Goal: Information Seeking & Learning: Find specific fact

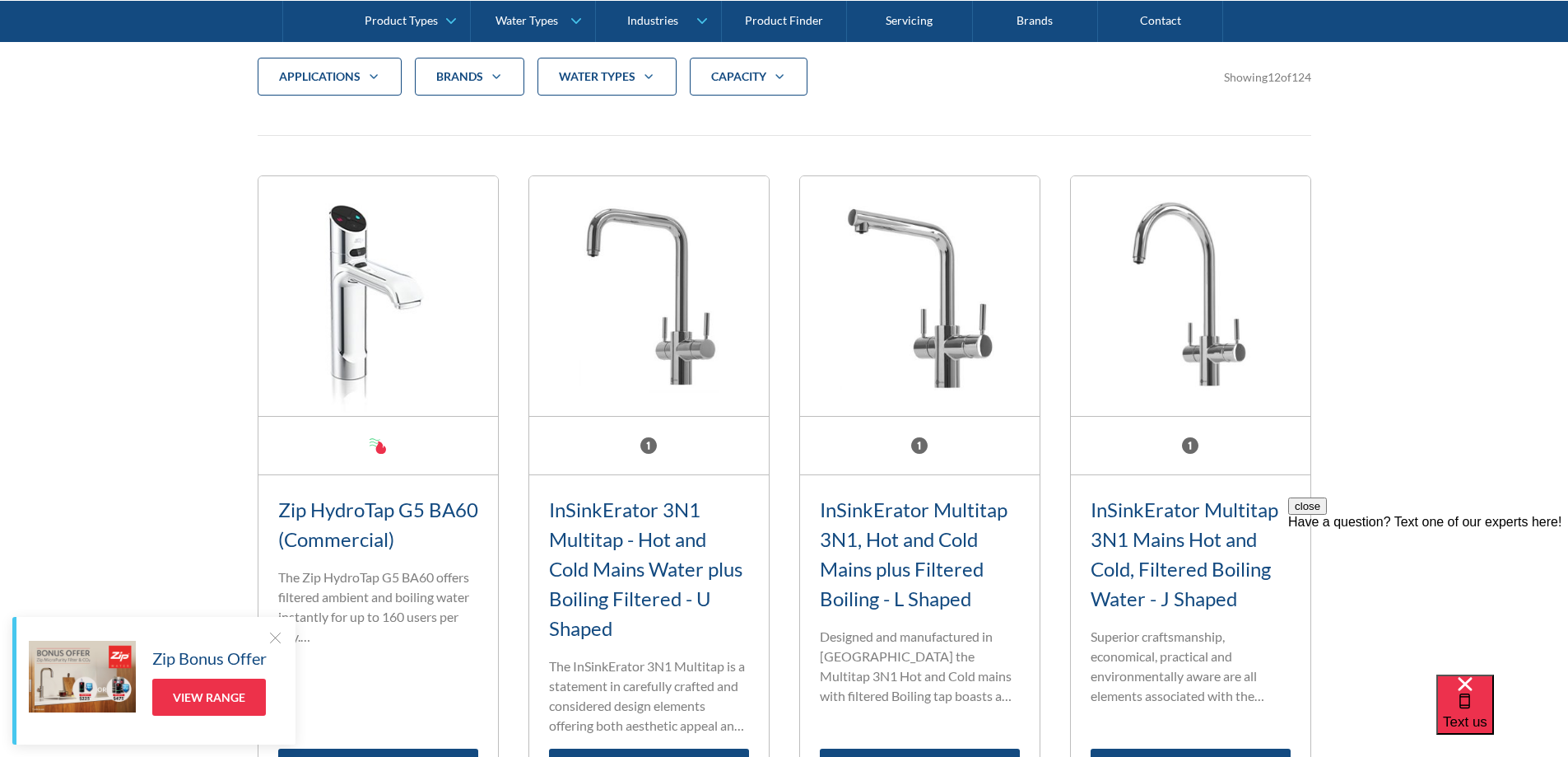
scroll to position [330, 0]
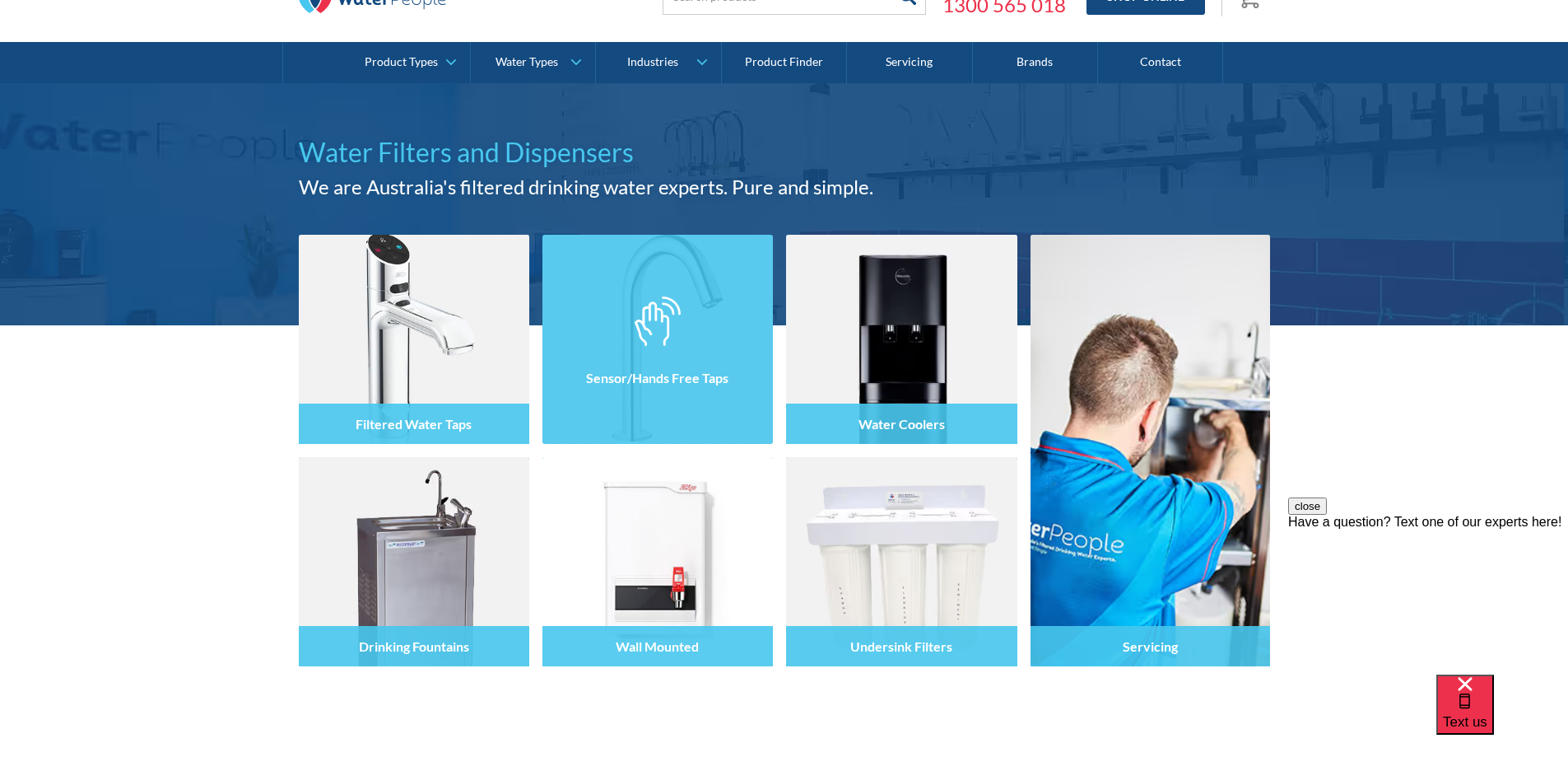
click at [595, 303] on img at bounding box center [658, 340] width 231 height 209
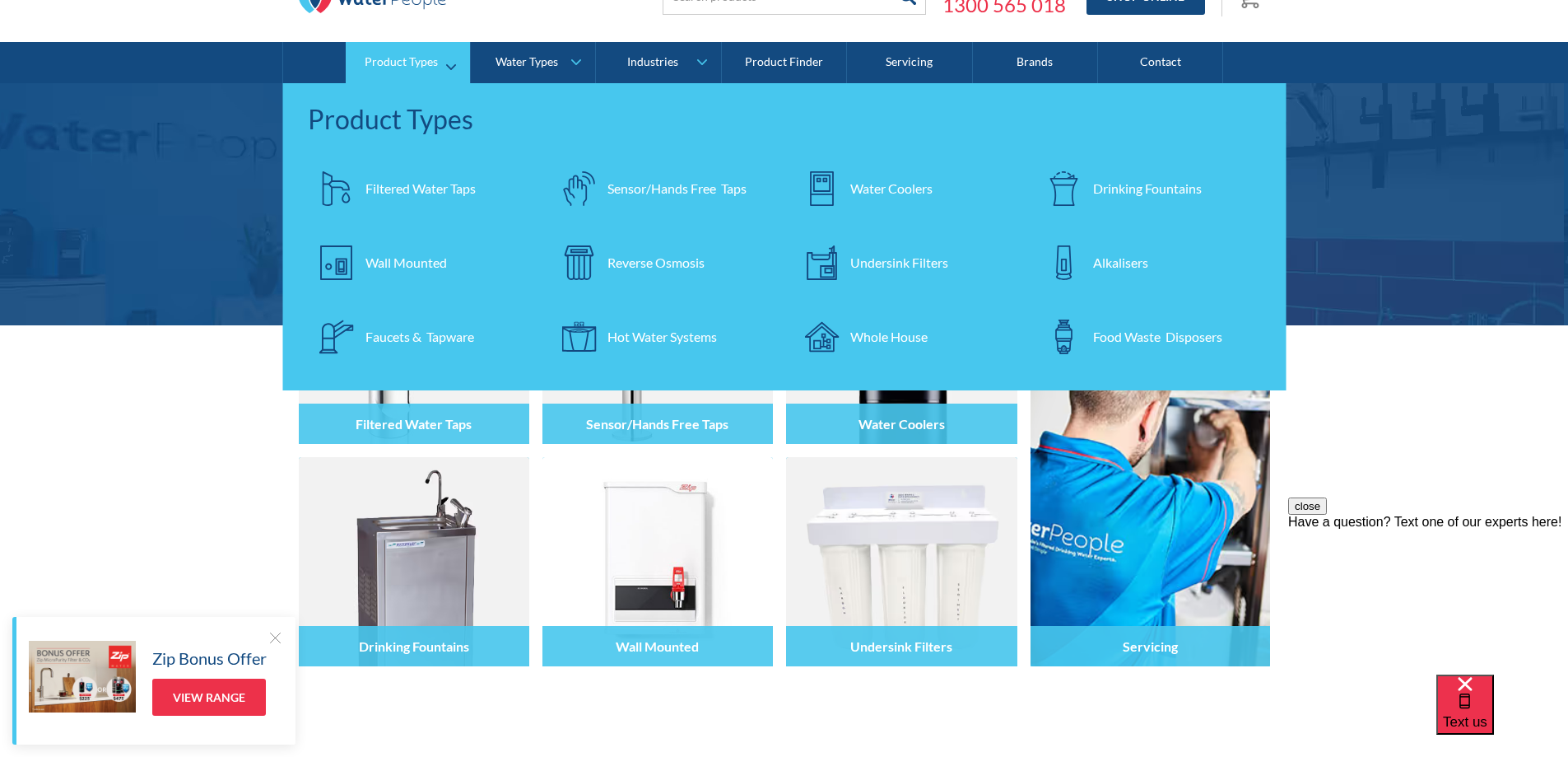
click at [441, 342] on div "Faucets & Tapware" at bounding box center [420, 337] width 109 height 20
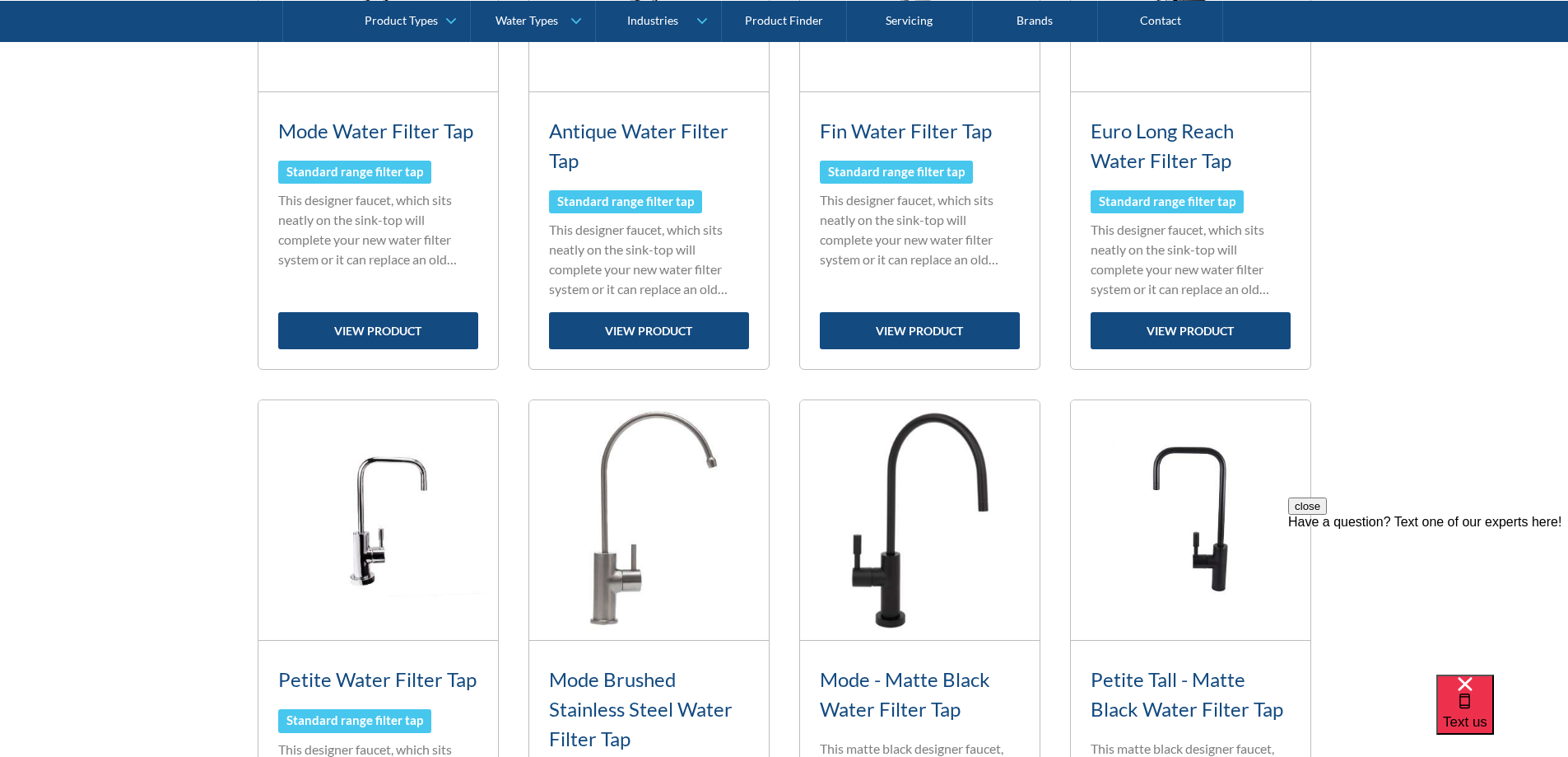
scroll to position [1071, 0]
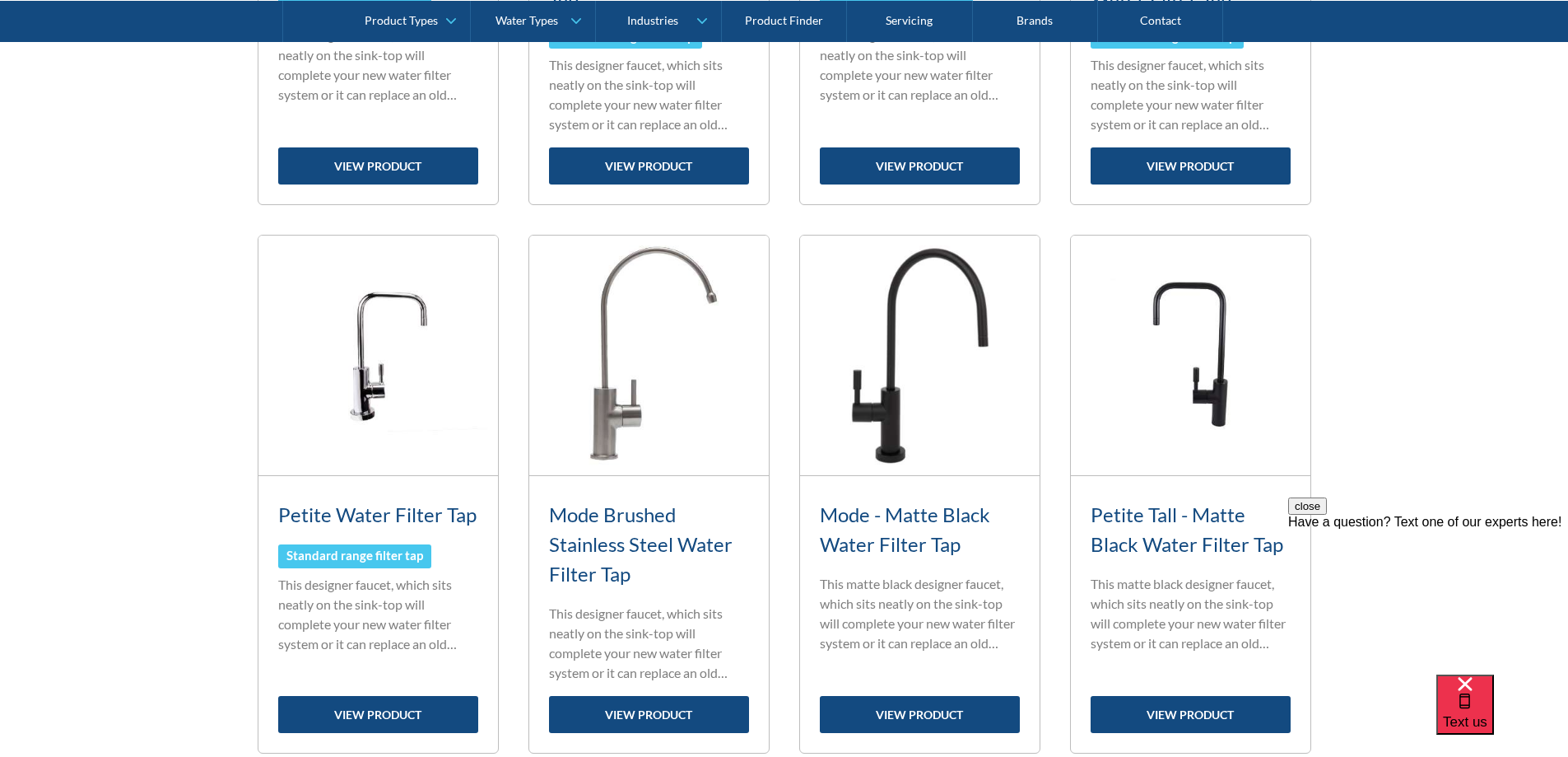
click at [893, 530] on h3 "Mode - Matte Black Water Filter Tap" at bounding box center [920, 529] width 200 height 59
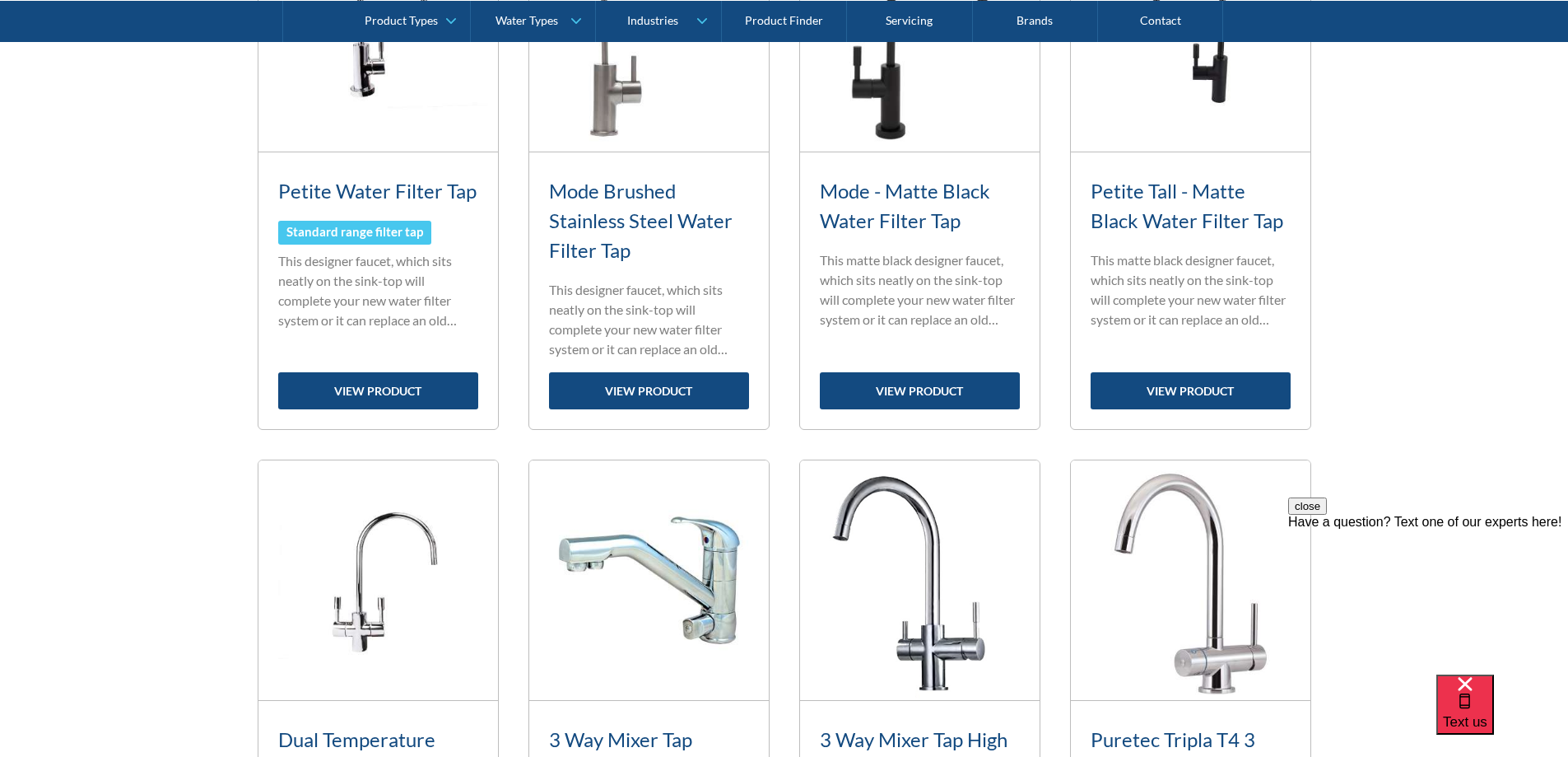
scroll to position [1153, 0]
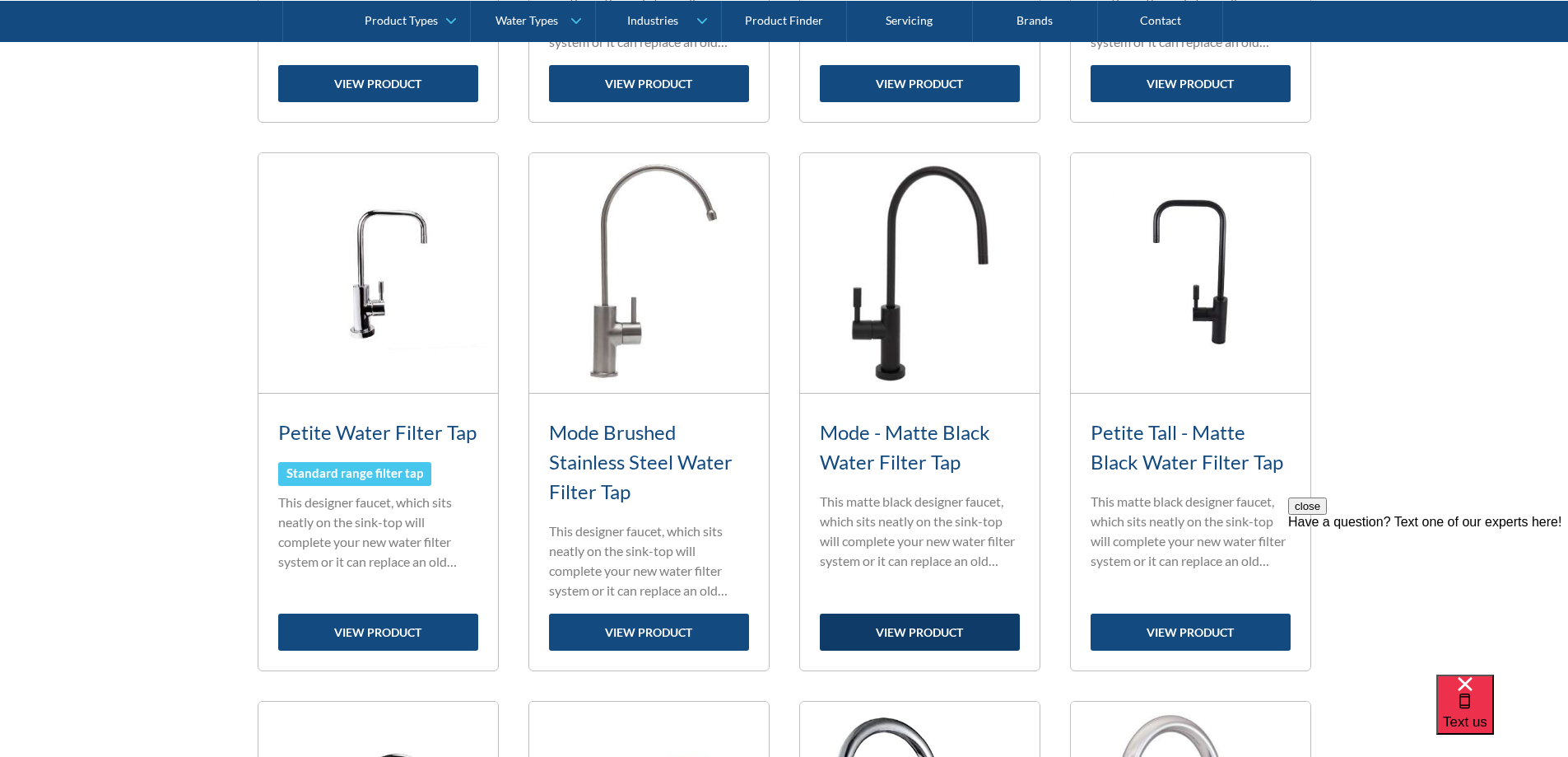
click at [947, 621] on link "view product" at bounding box center [920, 632] width 200 height 37
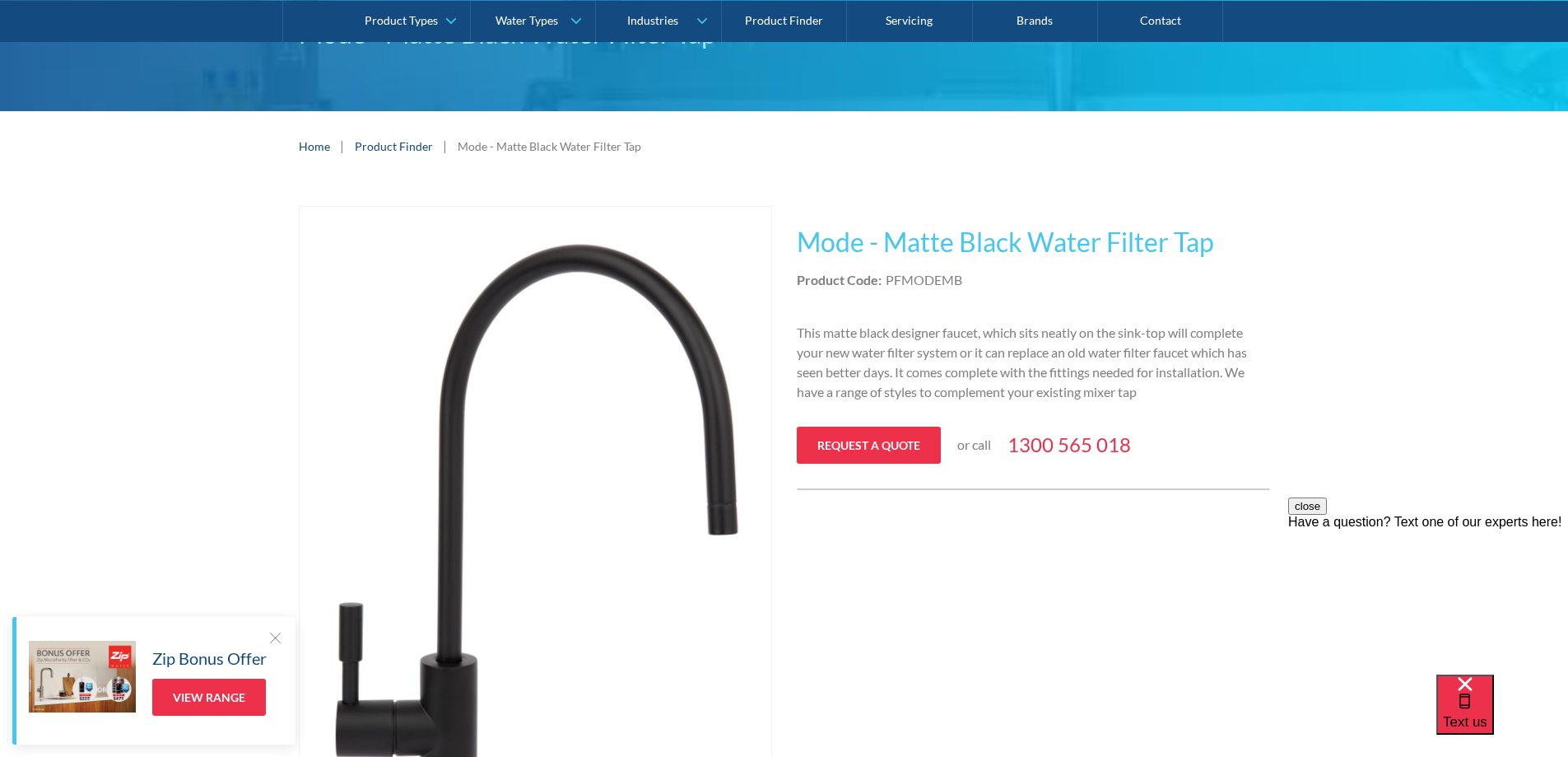
scroll to position [165, 0]
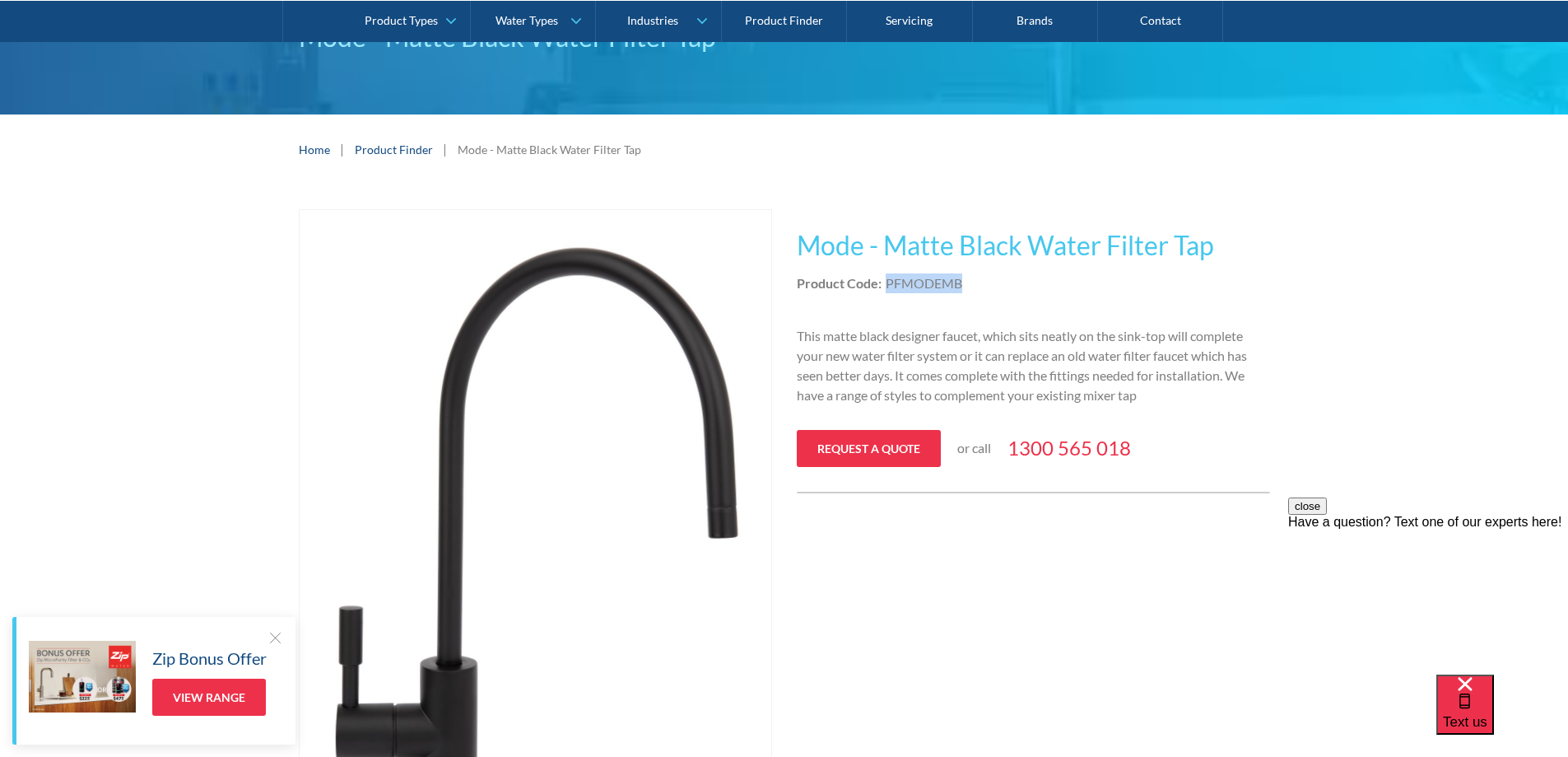
drag, startPoint x: 970, startPoint y: 283, endPoint x: 886, endPoint y: 286, distance: 84.1
click at [886, 286] on div "Product Code: PFMODEMB" at bounding box center [1034, 284] width 473 height 20
copy div "PFMODEMB"
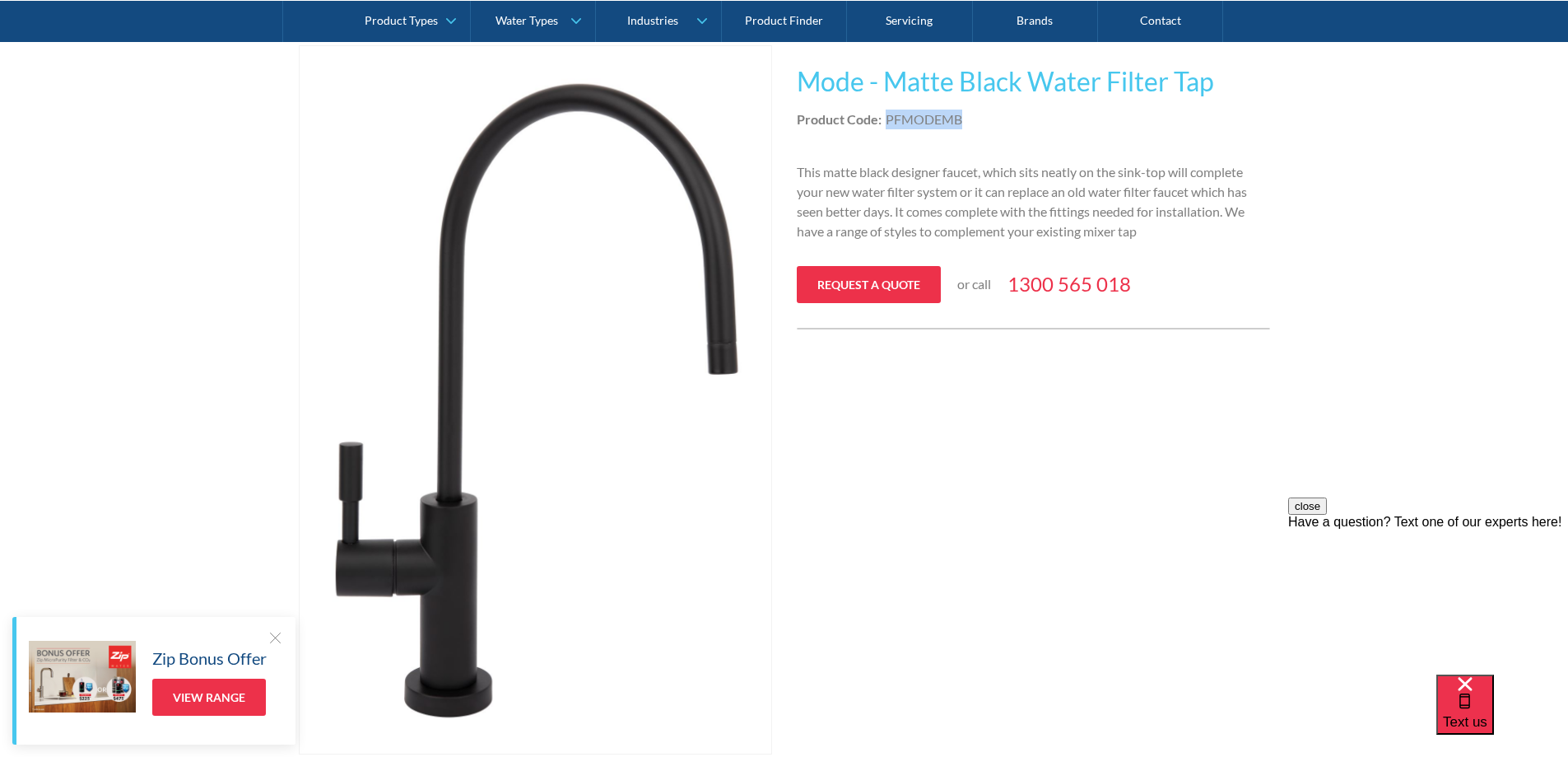
scroll to position [330, 0]
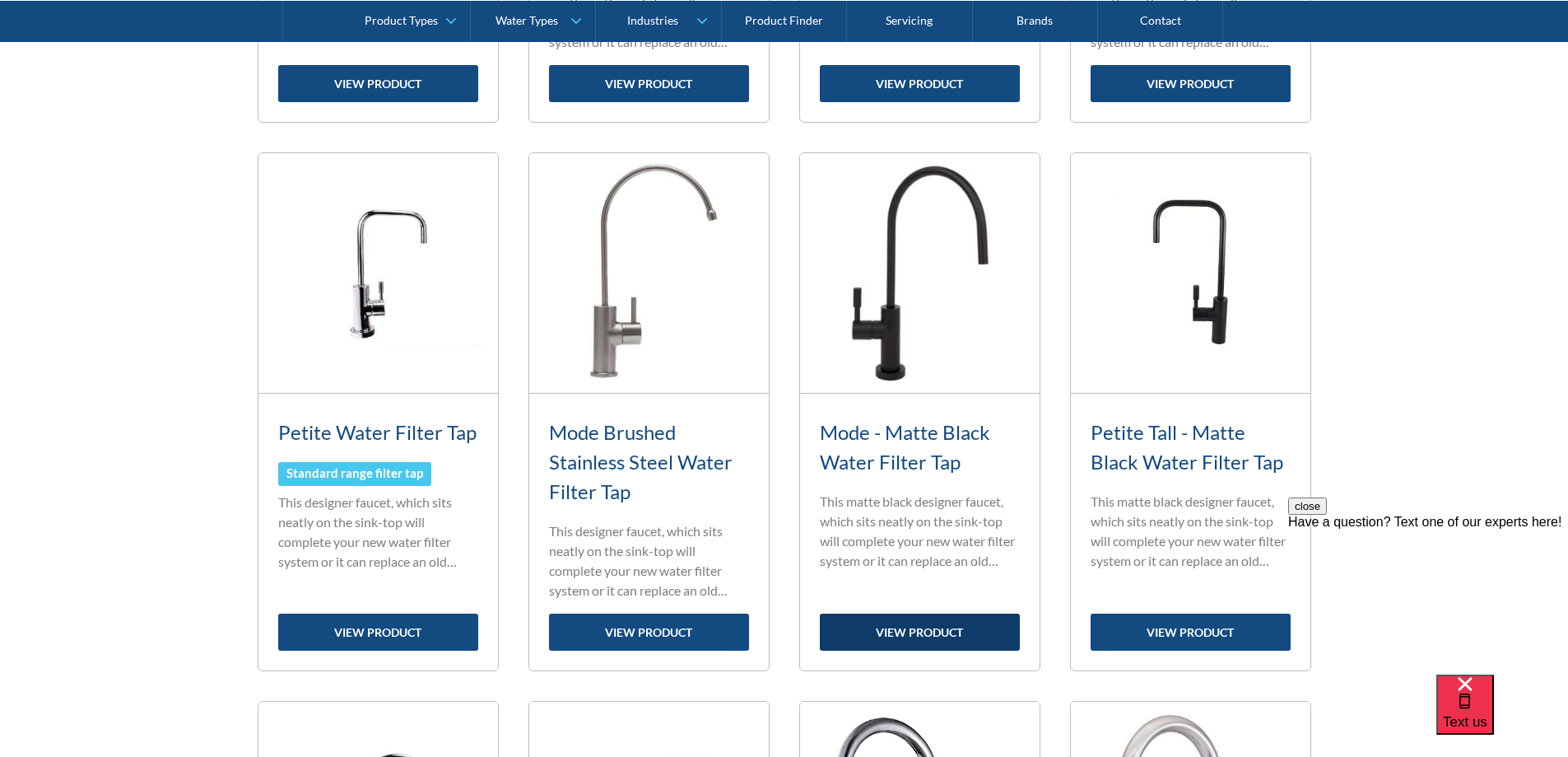
click at [922, 636] on link "view product" at bounding box center [920, 632] width 200 height 37
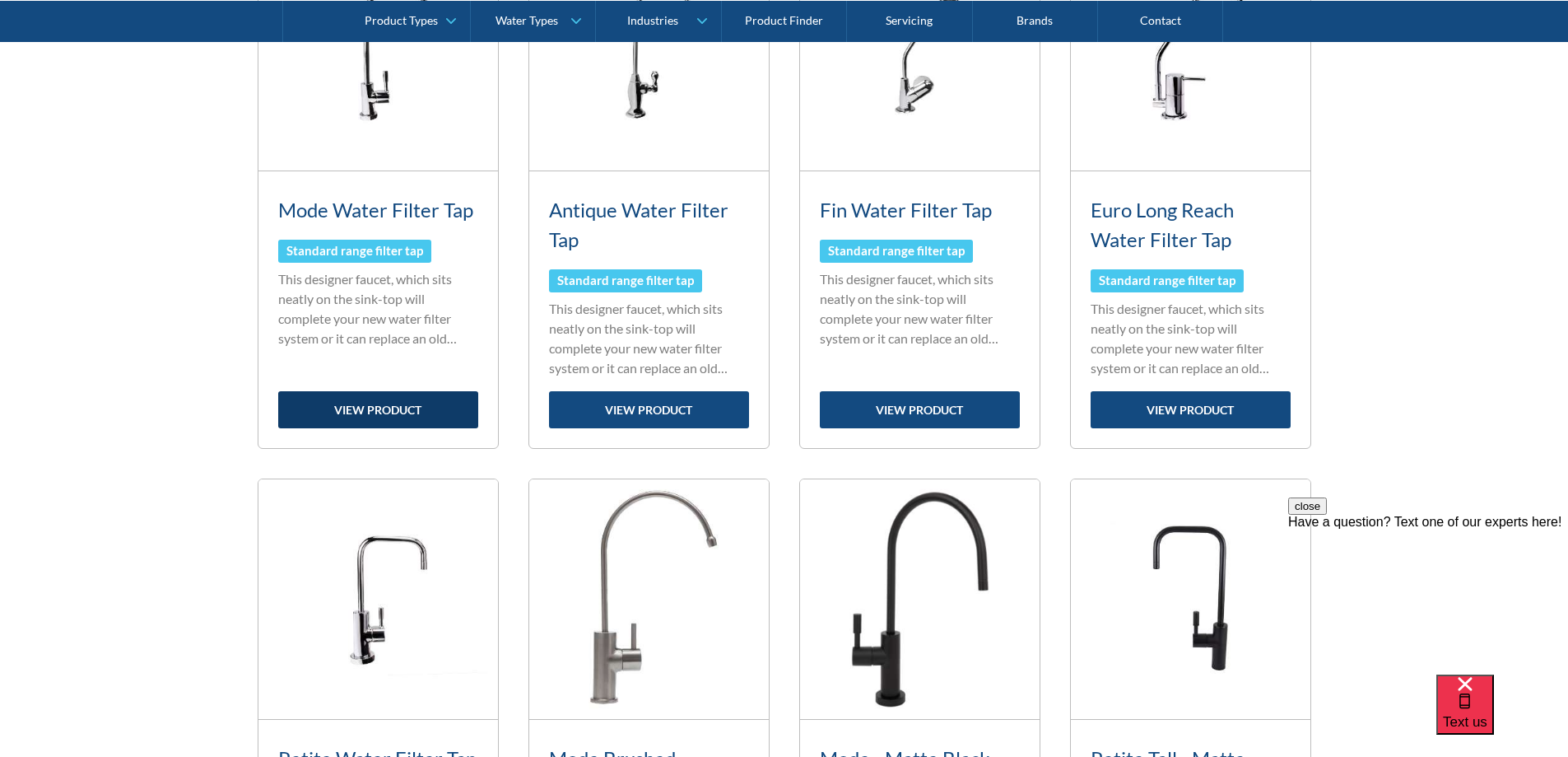
click at [438, 415] on link "view product" at bounding box center [378, 410] width 200 height 37
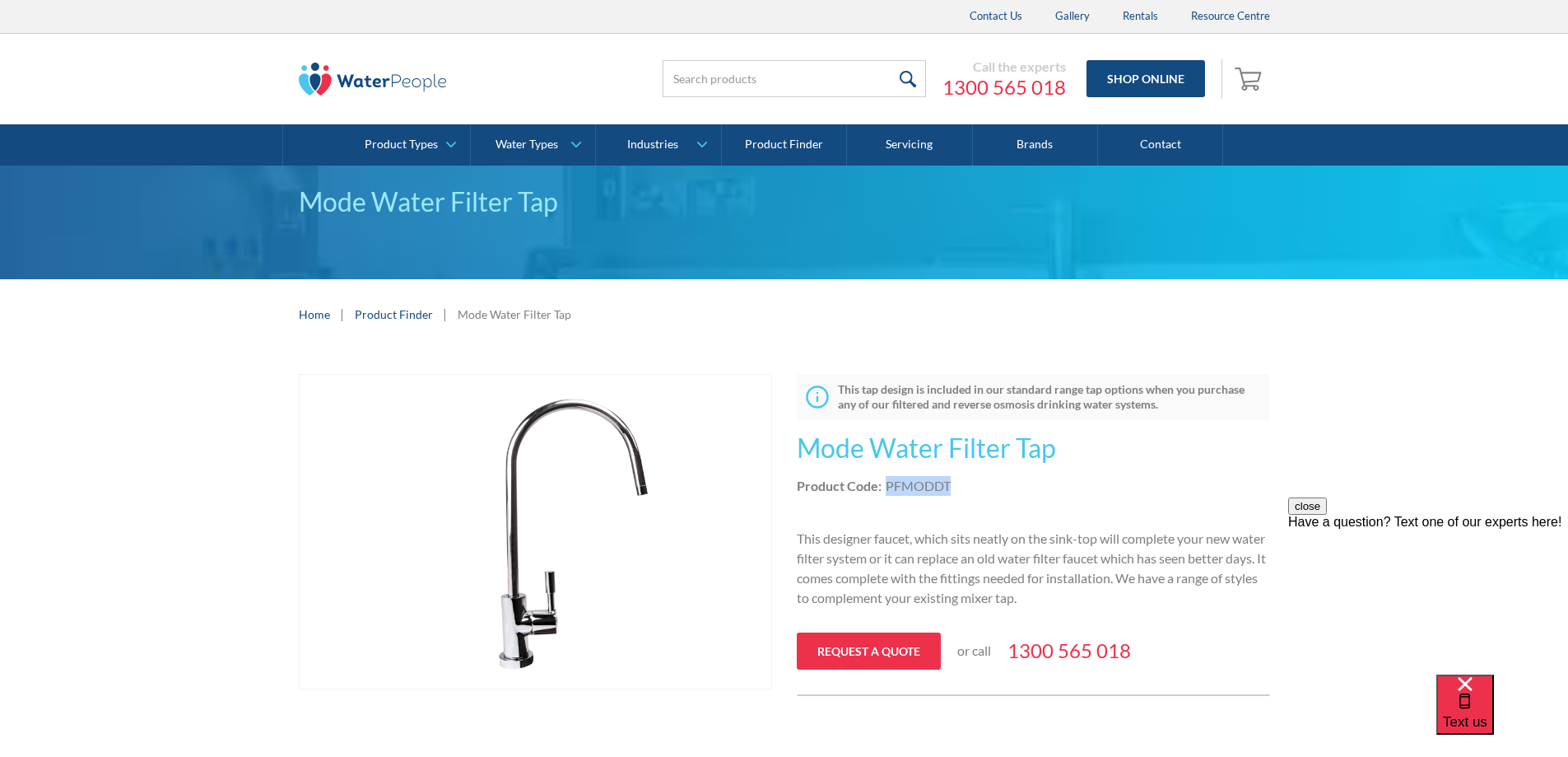
drag, startPoint x: 958, startPoint y: 484, endPoint x: 887, endPoint y: 486, distance: 71.0
click at [887, 486] on div "Product Code: PFMODDT" at bounding box center [1034, 486] width 473 height 20
copy div "PFMODDT"
